Goal: Task Accomplishment & Management: Use online tool/utility

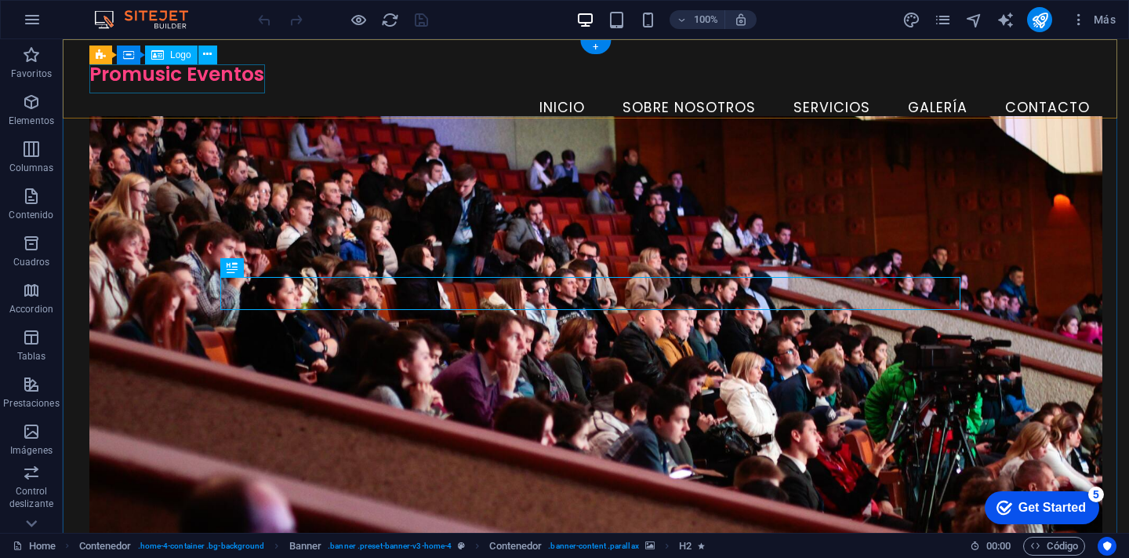
click at [189, 86] on div "Promusic Eventos" at bounding box center [595, 74] width 1013 height 29
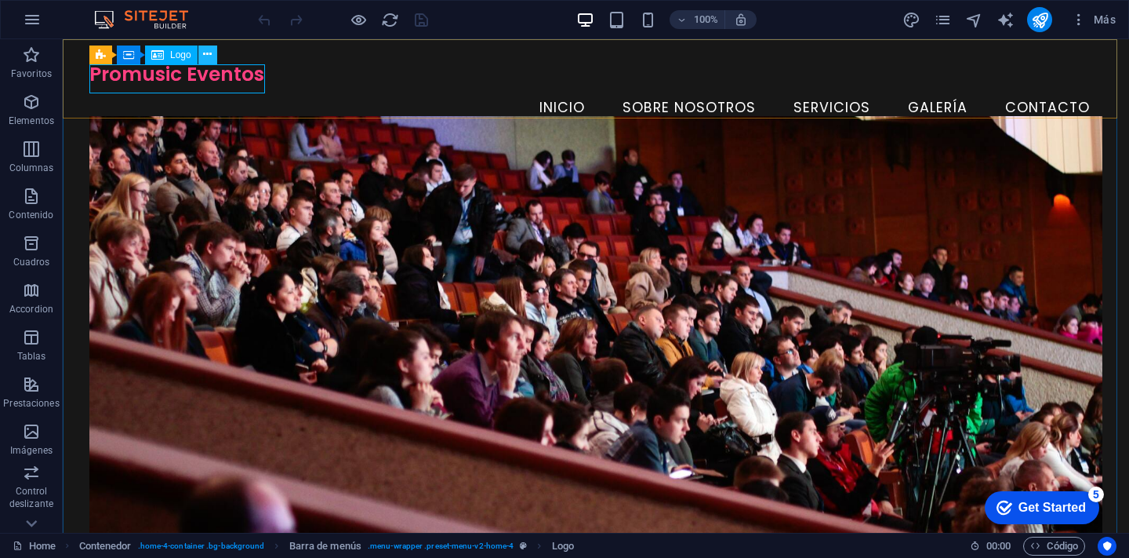
click at [210, 52] on icon at bounding box center [207, 54] width 9 height 16
click at [489, 19] on div "100% Más" at bounding box center [688, 19] width 867 height 25
click at [246, 85] on div "Promusic Eventos" at bounding box center [595, 74] width 1013 height 29
click at [202, 83] on div "Promusic Eventos" at bounding box center [595, 74] width 1013 height 29
click at [205, 61] on icon at bounding box center [207, 54] width 9 height 16
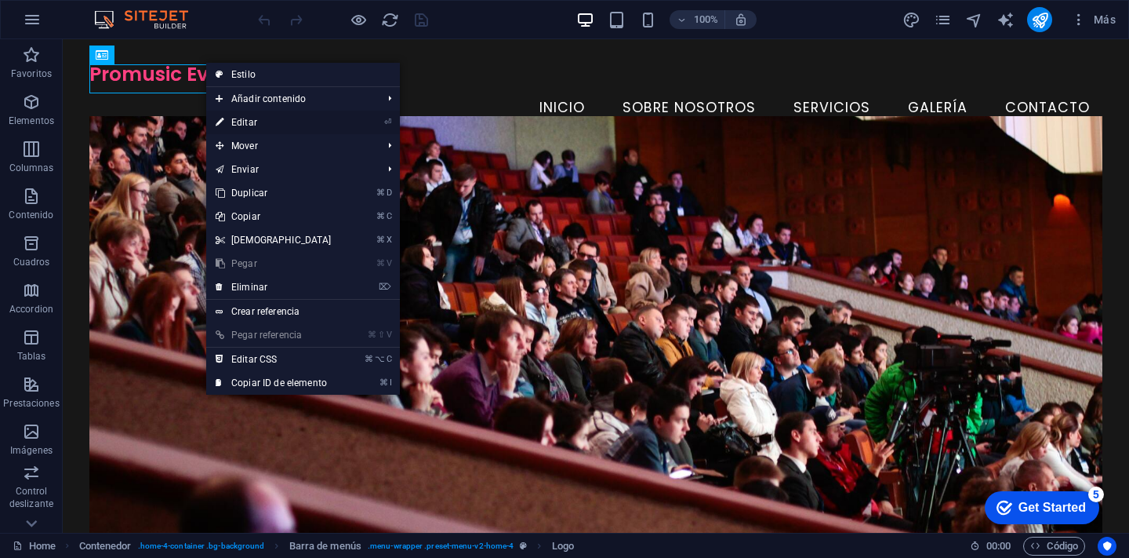
click at [314, 120] on link "⏎ Editar" at bounding box center [273, 123] width 135 height 24
select select "px"
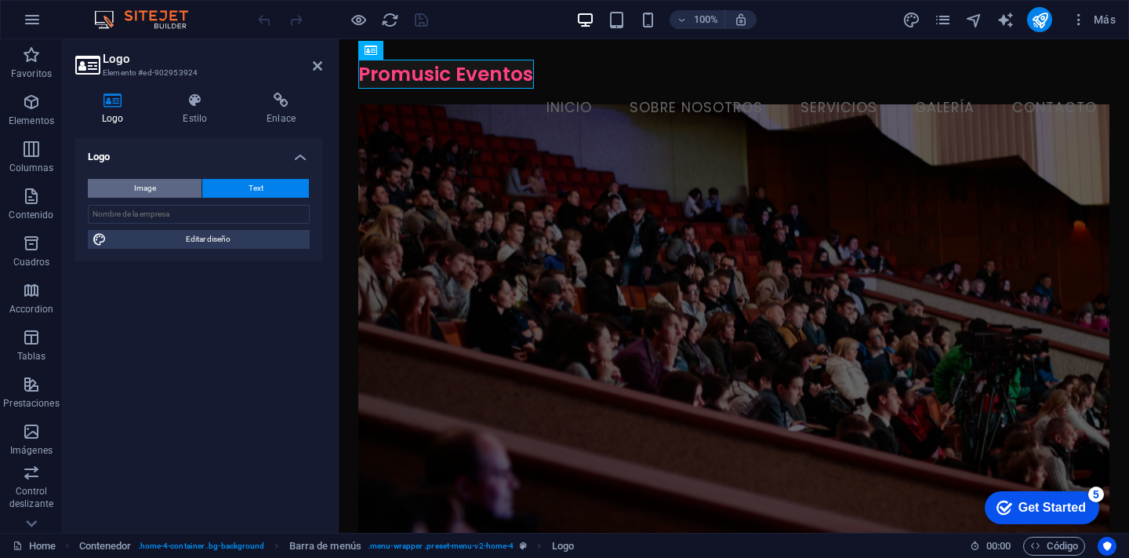
click at [161, 190] on button "Image" at bounding box center [145, 188] width 114 height 19
select select "DISABLED_OPTION_VALUE"
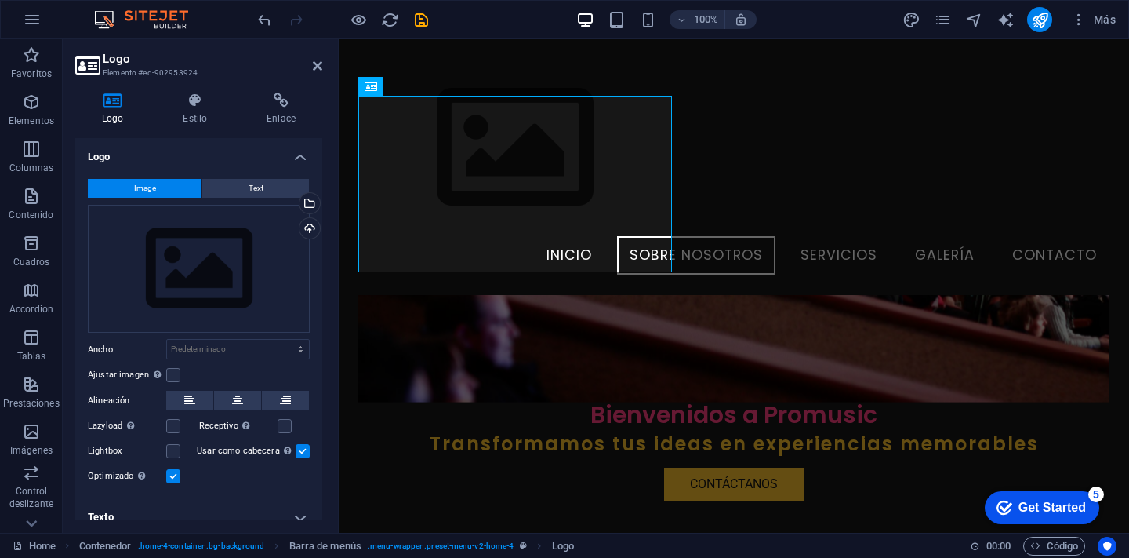
scroll to position [391, 0]
